Goal: Obtain resource: Download file/media

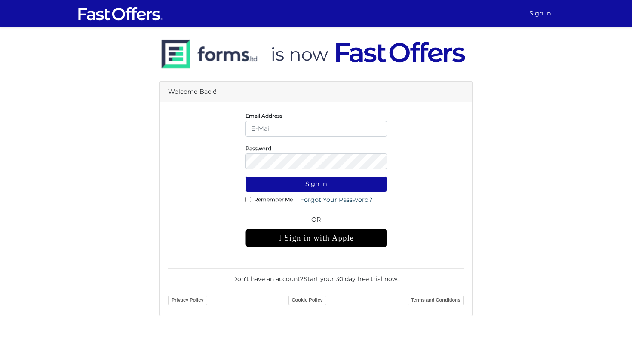
click at [342, 240] on div " Sign in with Apple" at bounding box center [316, 238] width 141 height 19
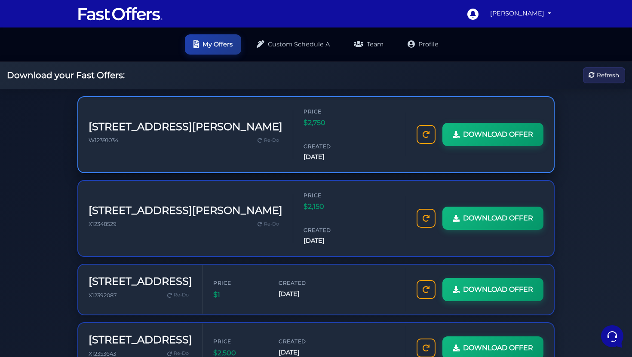
click at [304, 116] on span "Price" at bounding box center [330, 112] width 52 height 8
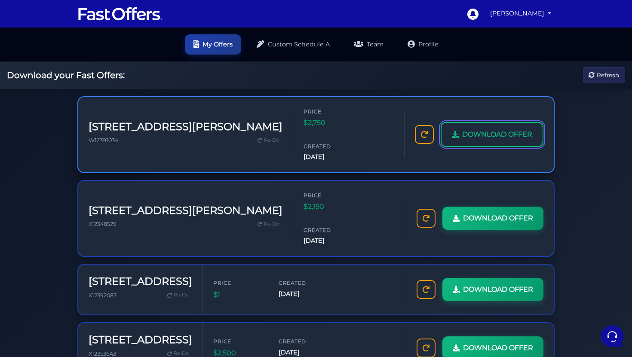
click at [474, 129] on span "DOWNLOAD OFFER" at bounding box center [497, 134] width 70 height 11
